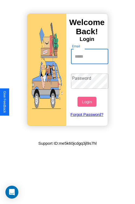
click at [90, 56] on input "Email" at bounding box center [89, 56] width 37 height 15
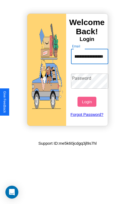
scroll to position [0, 30]
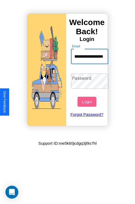
type input "**********"
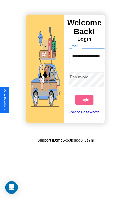
scroll to position [0, 0]
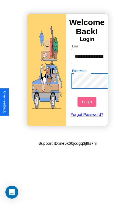
click at [87, 102] on button "Login" at bounding box center [86, 102] width 19 height 10
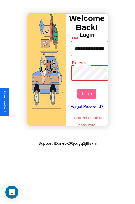
click at [87, 94] on button "Login" at bounding box center [86, 94] width 19 height 10
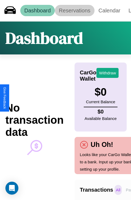
click at [74, 11] on link "Reservations" at bounding box center [75, 10] width 40 height 11
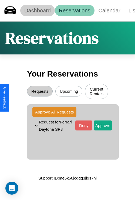
click at [37, 11] on link "Dashboard" at bounding box center [37, 10] width 35 height 11
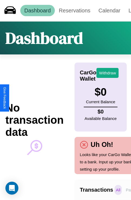
scroll to position [0, 40]
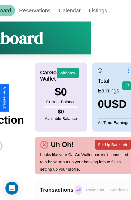
click at [113, 144] on button "Set Up Bank Info" at bounding box center [113, 145] width 36 height 10
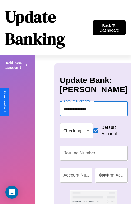
type input "**********"
